Goal: Task Accomplishment & Management: Manage account settings

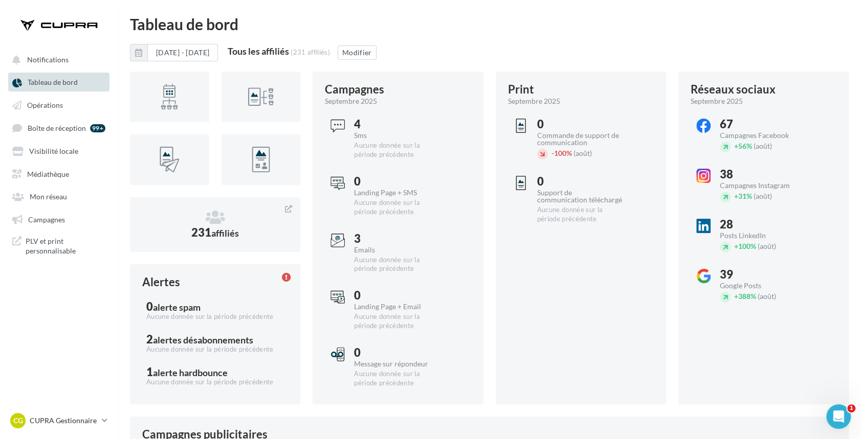
click at [39, 206] on ul "Notifications Tableau de bord Opérations Boîte de réception 99+ Médiathèque" at bounding box center [59, 155] width 117 height 218
click at [41, 196] on span "Mon réseau" at bounding box center [48, 196] width 37 height 9
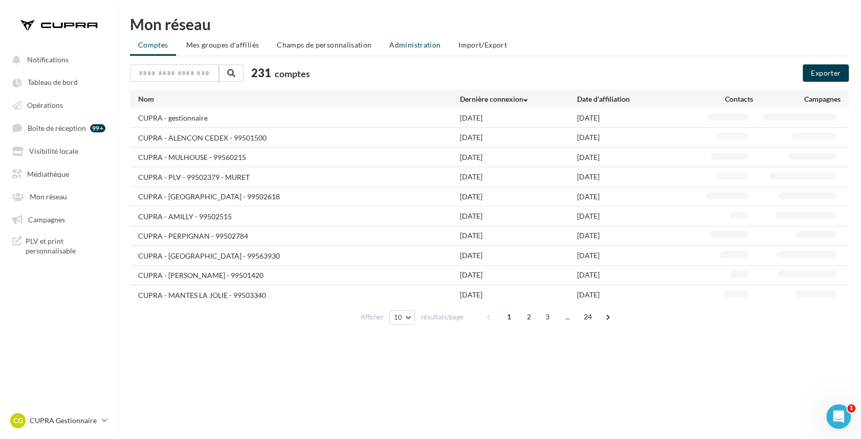
click at [412, 42] on span "Administration" at bounding box center [414, 44] width 51 height 9
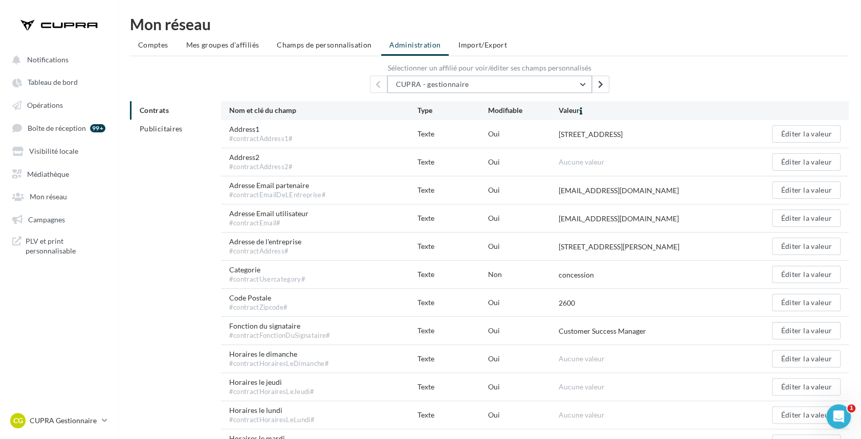
click at [459, 78] on button "CUPRA - gestionnaire" at bounding box center [489, 84] width 205 height 17
type input "*"
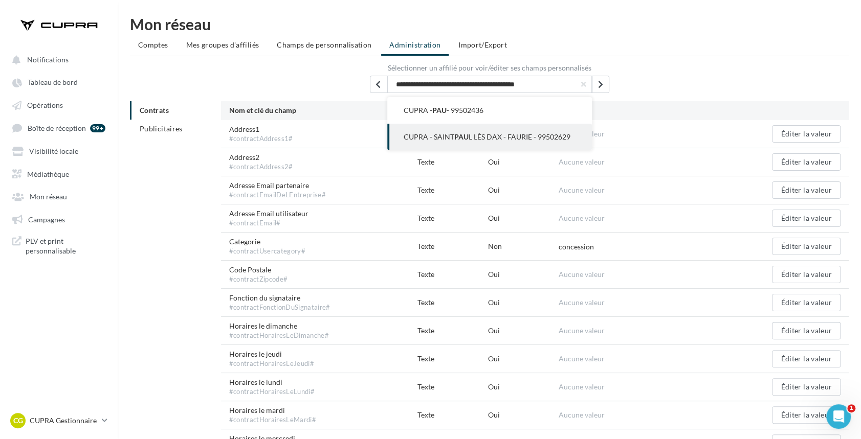
type input "**********"
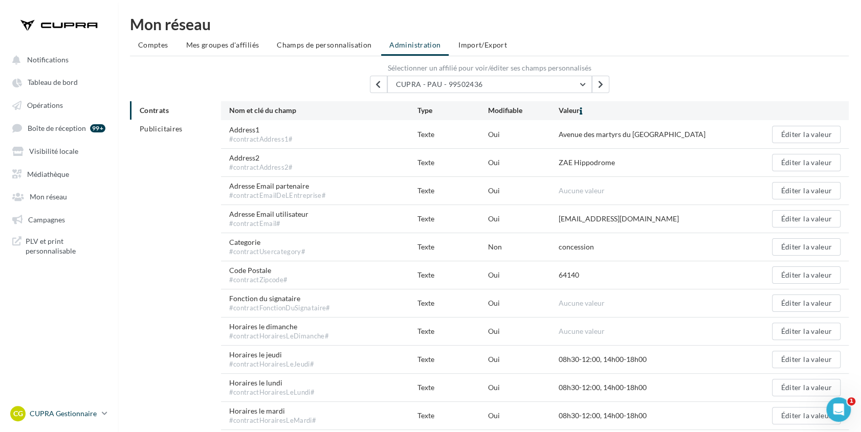
click at [49, 419] on p "CUPRA Gestionnaire" at bounding box center [64, 414] width 68 height 10
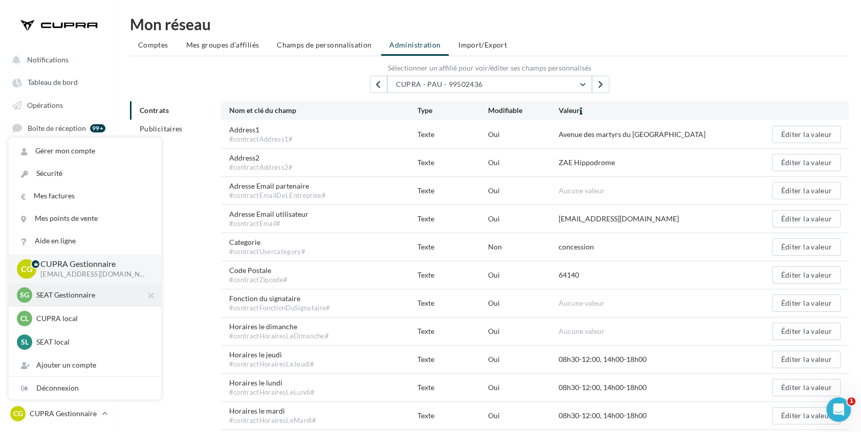
click at [75, 303] on div "SG SEAT Gestionnaire [EMAIL_ADDRESS][DOMAIN_NAME]_SEAT" at bounding box center [85, 294] width 136 height 15
click at [74, 299] on p "SEAT Gestionnaire" at bounding box center [92, 295] width 113 height 10
